Goal: Navigation & Orientation: Find specific page/section

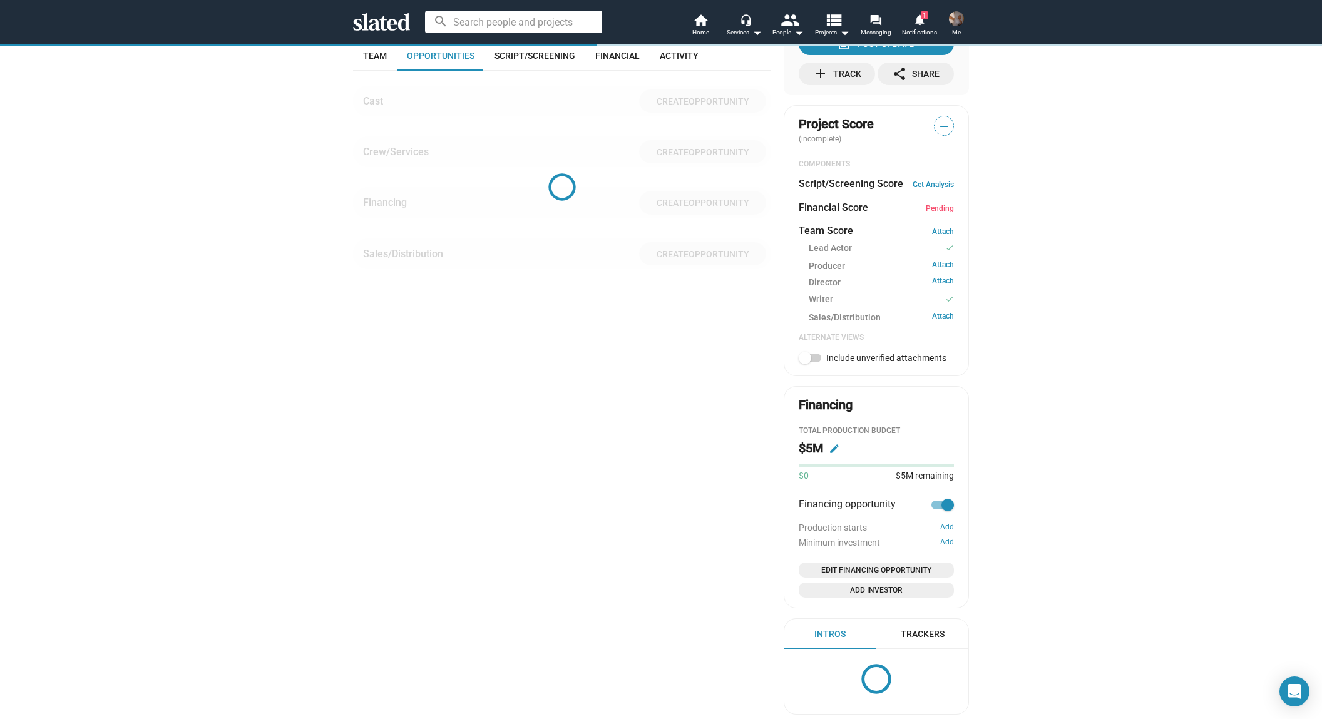
scroll to position [333, 0]
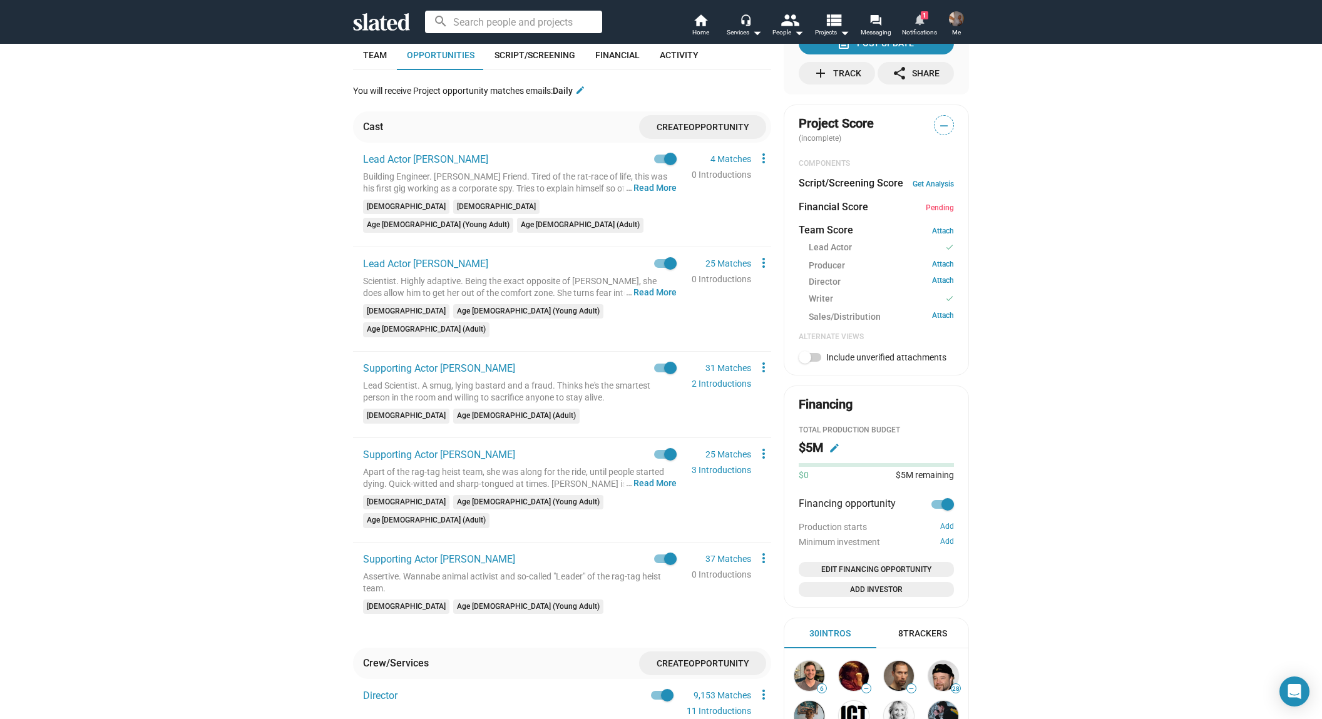
click at [921, 22] on mat-icon "notifications" at bounding box center [919, 19] width 12 height 12
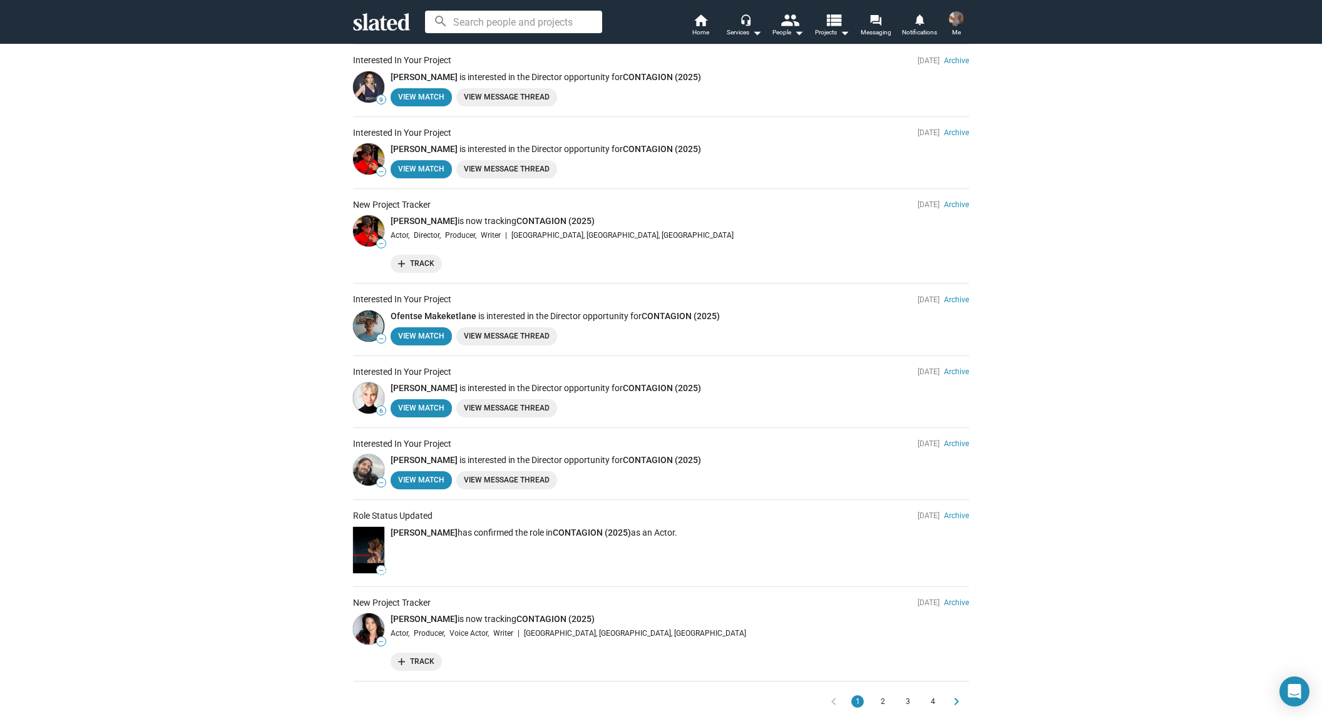
scroll to position [309, 0]
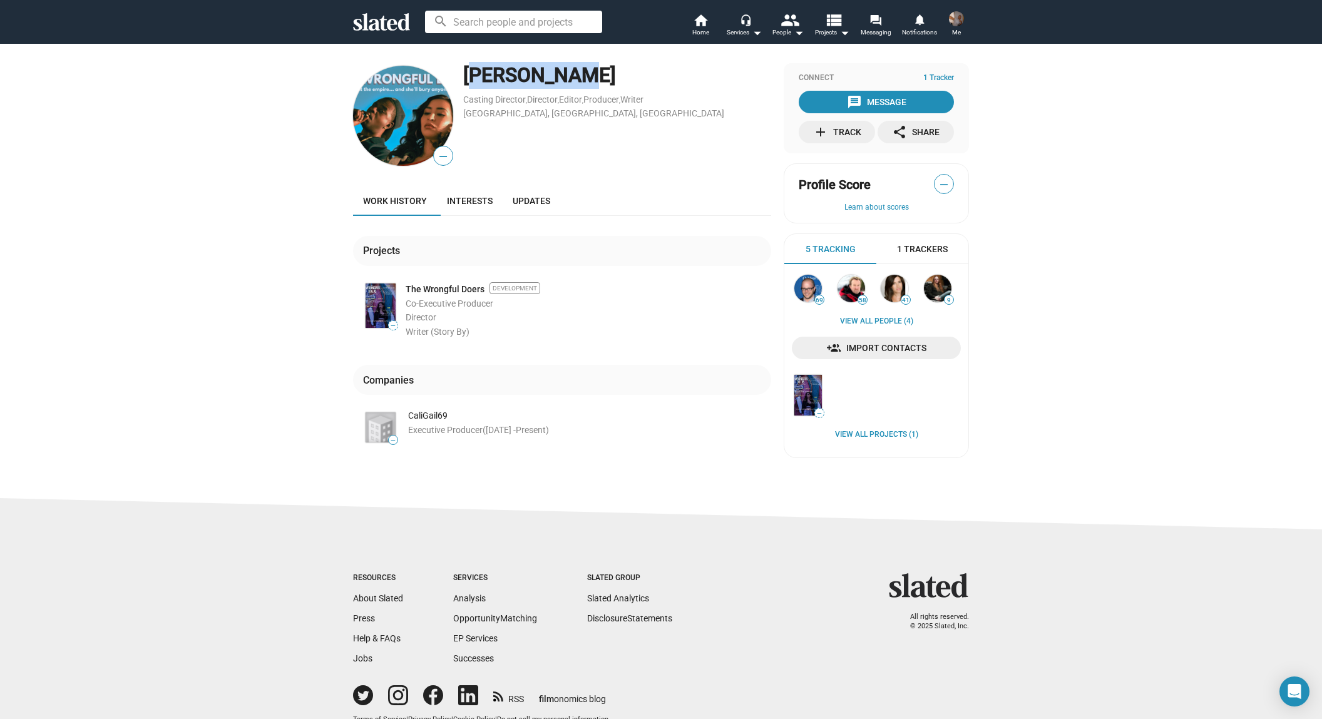
drag, startPoint x: 547, startPoint y: 76, endPoint x: 460, endPoint y: 71, distance: 87.8
click at [463, 71] on div "[PERSON_NAME]" at bounding box center [617, 75] width 308 height 27
click at [894, 285] on img at bounding box center [895, 289] width 28 height 28
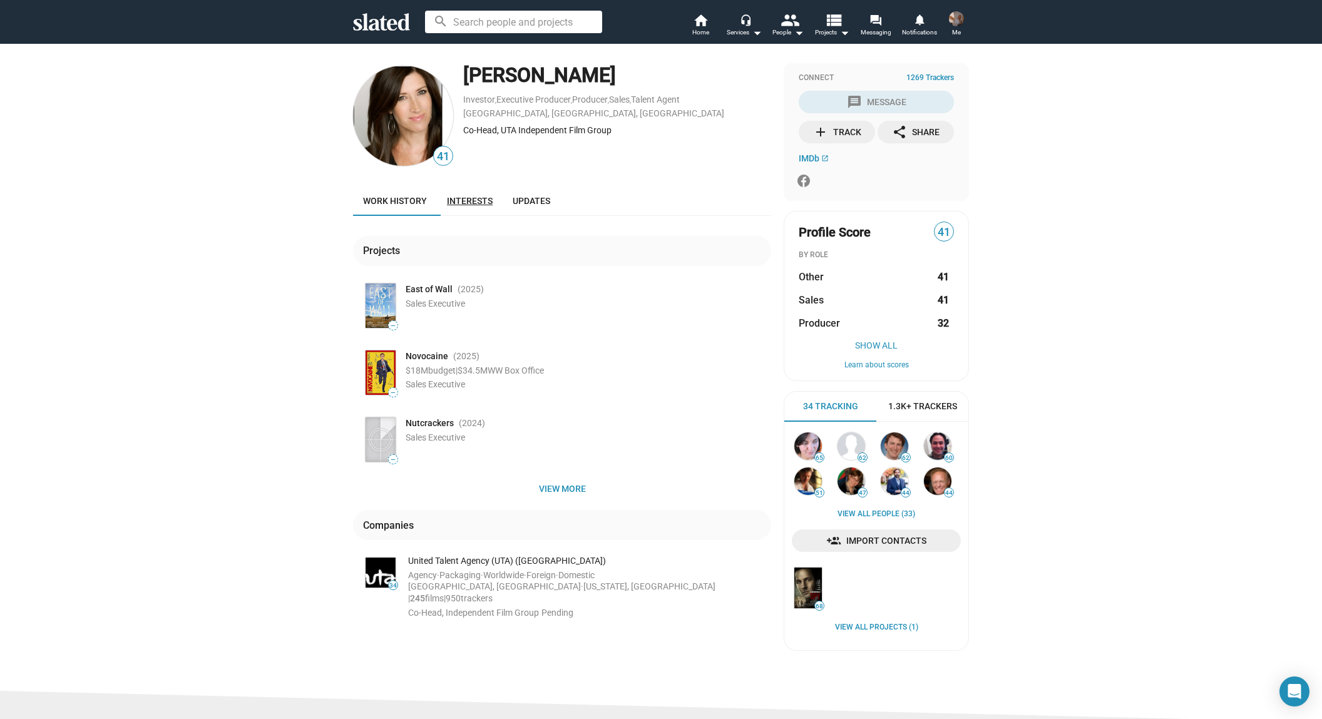
click at [483, 205] on span "Interests" at bounding box center [470, 201] width 46 height 10
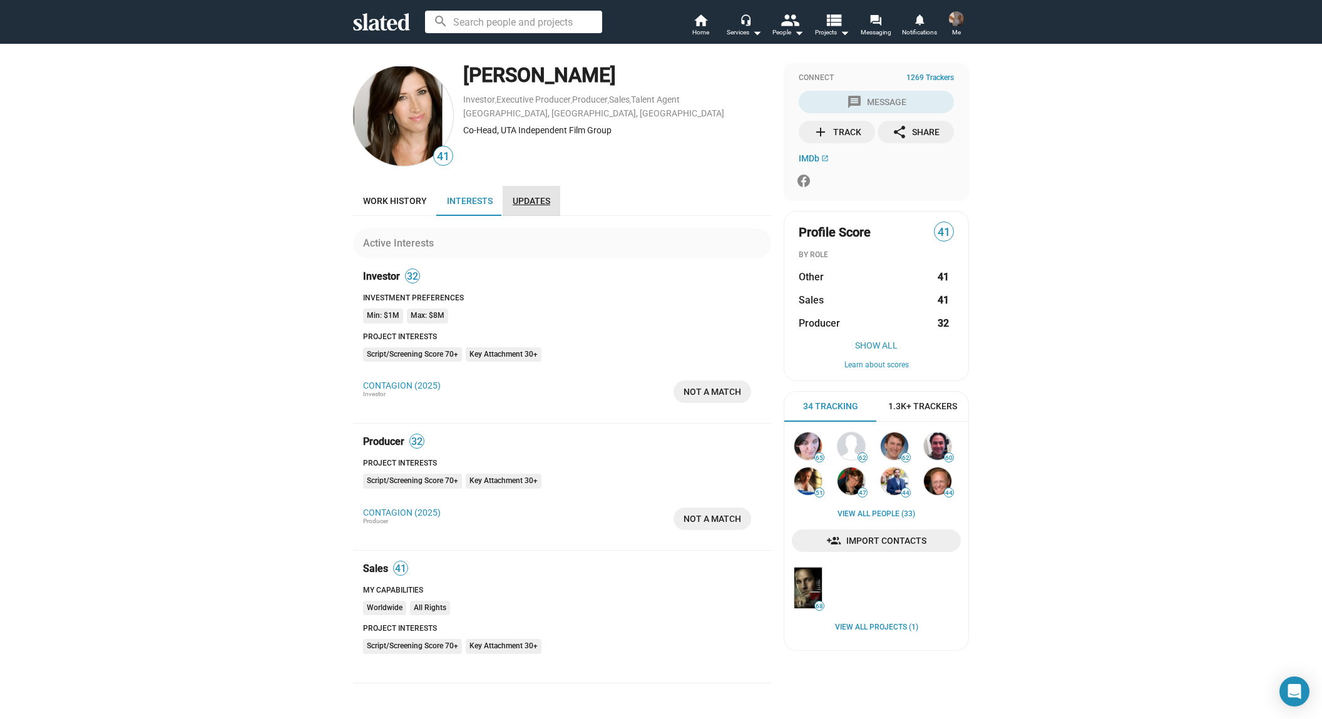
click at [522, 201] on span "Updates" at bounding box center [532, 201] width 38 height 10
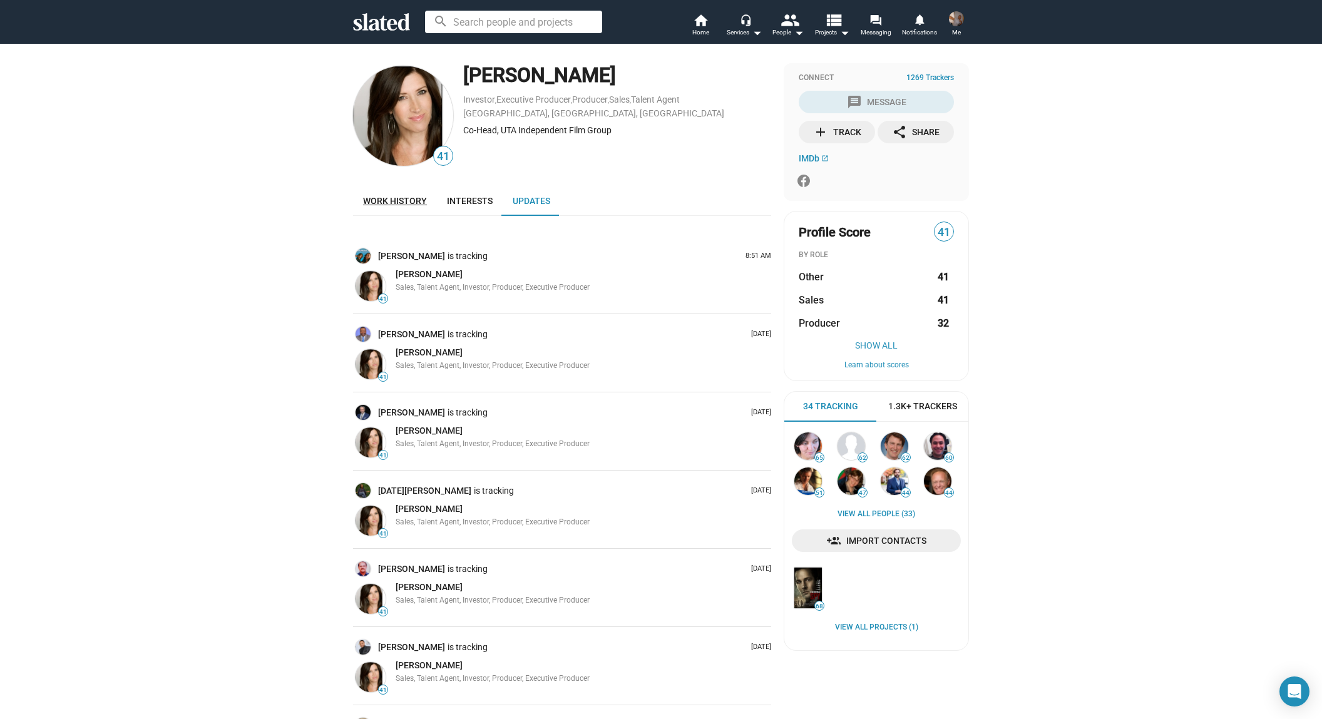
click at [391, 202] on span "Work history" at bounding box center [395, 201] width 64 height 10
